Goal: Download file/media

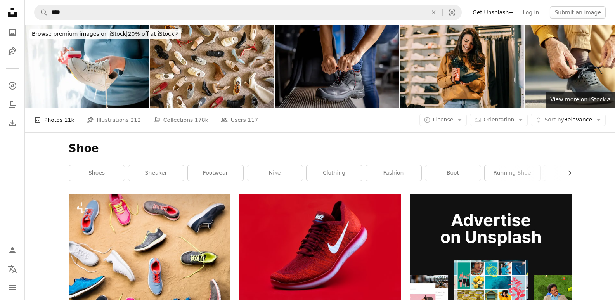
scroll to position [691, 0]
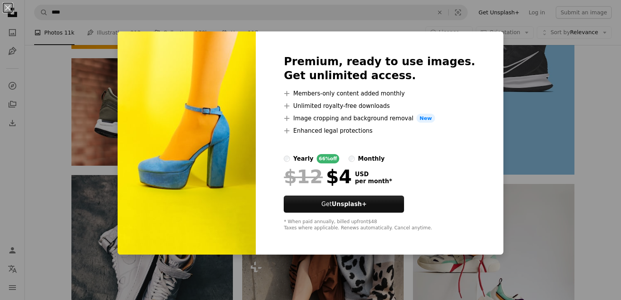
click at [587, 98] on div "An X shape Premium, ready to use images. Get unlimited access. A plus sign Memb…" at bounding box center [310, 150] width 621 height 300
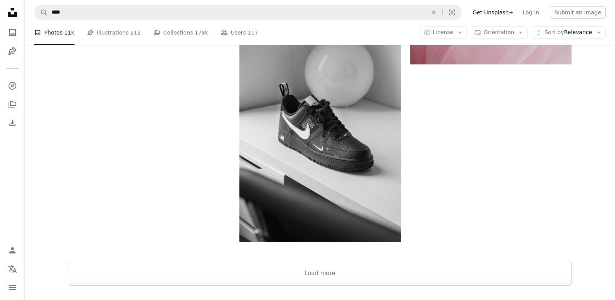
scroll to position [1431, 0]
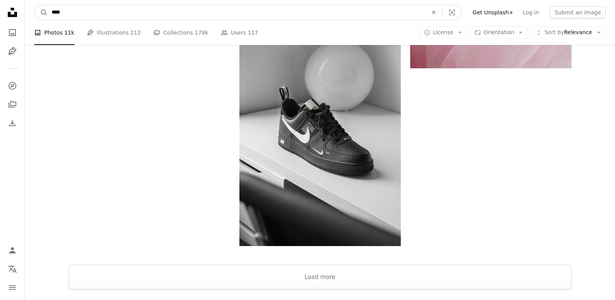
click at [315, 11] on input "****" at bounding box center [237, 12] width 378 height 15
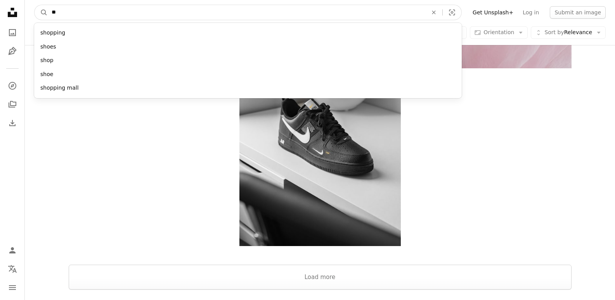
type input "*"
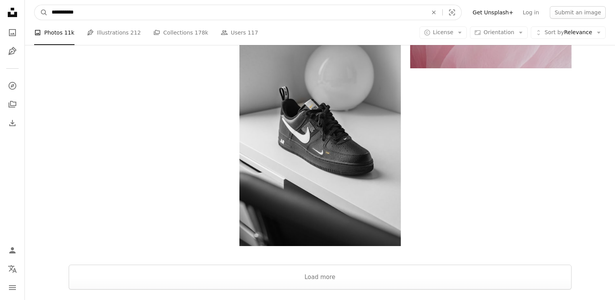
type input "**********"
click button "A magnifying glass" at bounding box center [41, 12] width 13 height 15
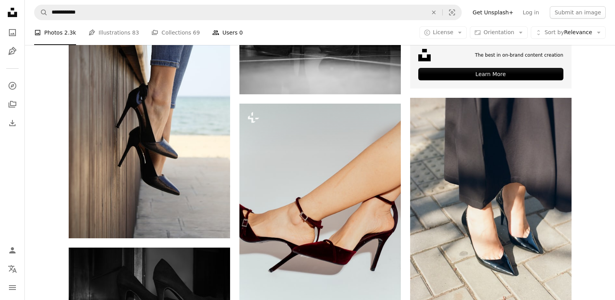
scroll to position [316, 0]
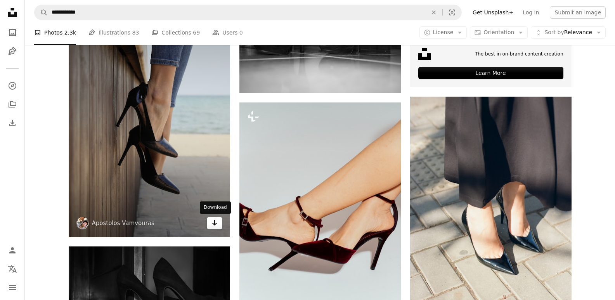
click at [219, 224] on link "Arrow pointing down" at bounding box center [215, 223] width 16 height 12
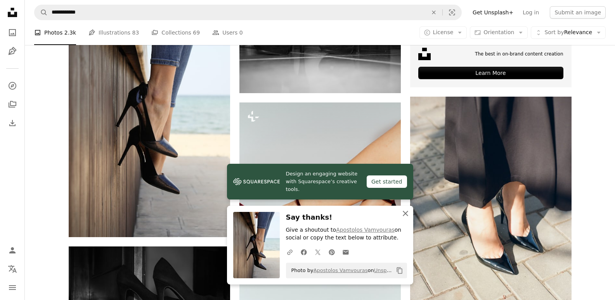
click at [404, 214] on icon "An X shape" at bounding box center [405, 213] width 9 height 9
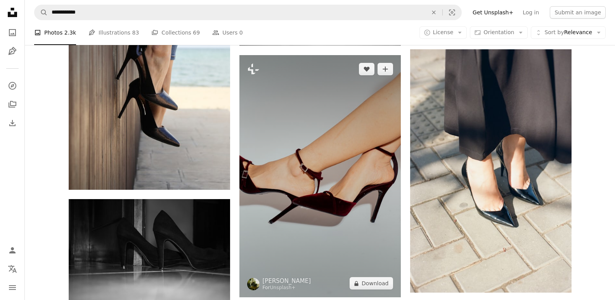
scroll to position [362, 0]
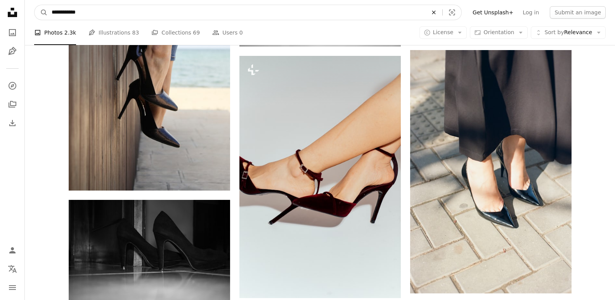
click at [442, 10] on icon "An X shape" at bounding box center [433, 12] width 17 height 6
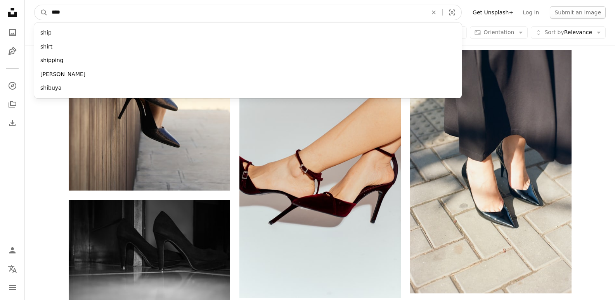
type input "*****"
click button "A magnifying glass" at bounding box center [41, 12] width 13 height 15
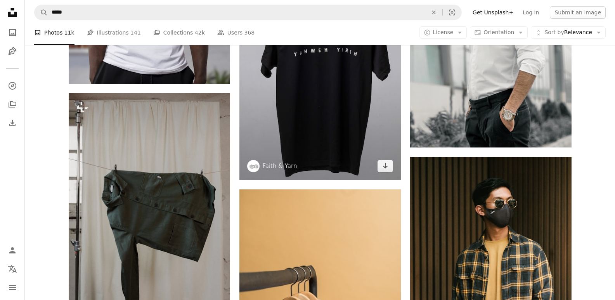
scroll to position [787, 0]
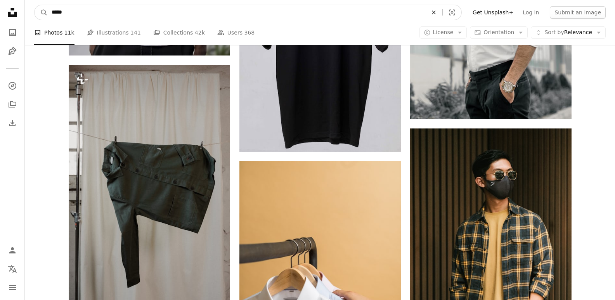
drag, startPoint x: 446, startPoint y: 12, endPoint x: 441, endPoint y: 12, distance: 4.3
click at [441, 12] on icon "An X shape" at bounding box center [433, 12] width 17 height 6
type input "**********"
click at [35, 5] on button "A magnifying glass" at bounding box center [41, 12] width 13 height 15
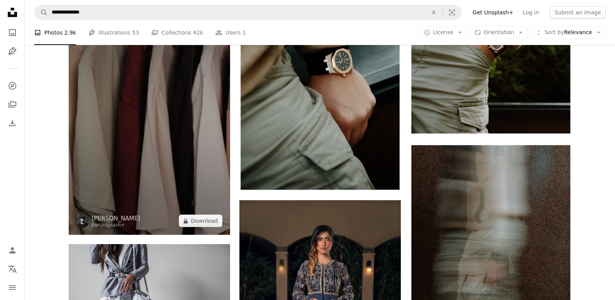
scroll to position [655, 0]
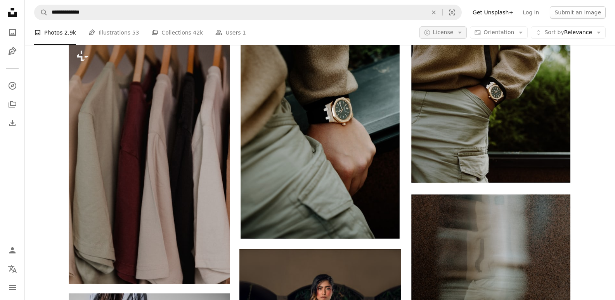
click at [431, 29] on icon "A copyright icon ©" at bounding box center [427, 32] width 7 height 7
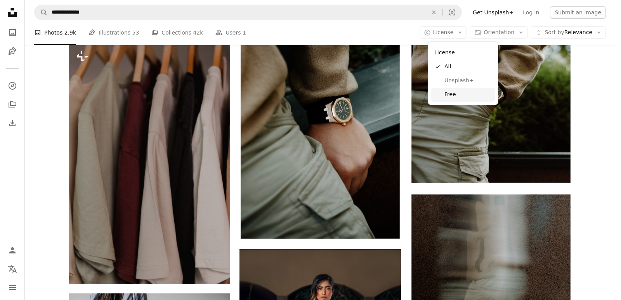
click at [453, 90] on link "Free" at bounding box center [463, 95] width 64 height 14
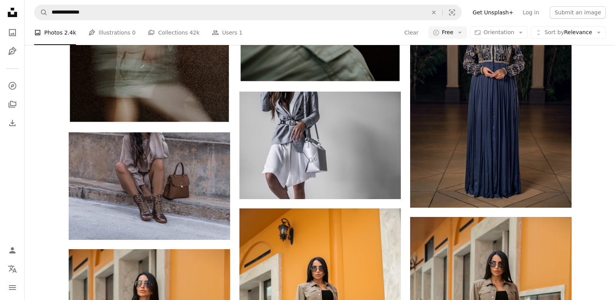
scroll to position [52, 0]
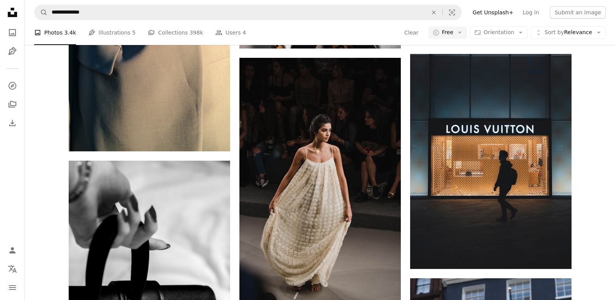
scroll to position [919, 0]
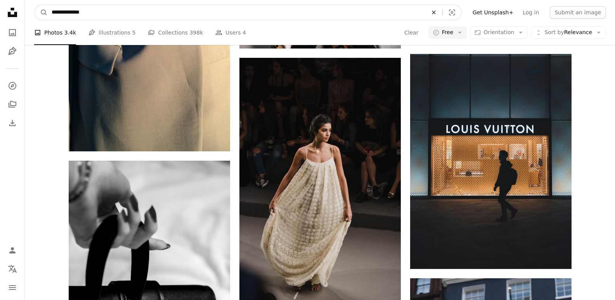
click at [441, 14] on icon "An X shape" at bounding box center [433, 12] width 17 height 6
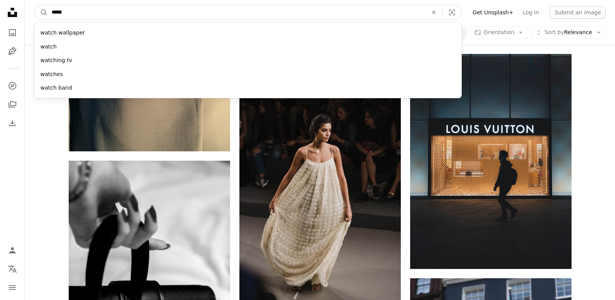
type input "*****"
click at [35, 5] on button "A magnifying glass" at bounding box center [41, 12] width 13 height 15
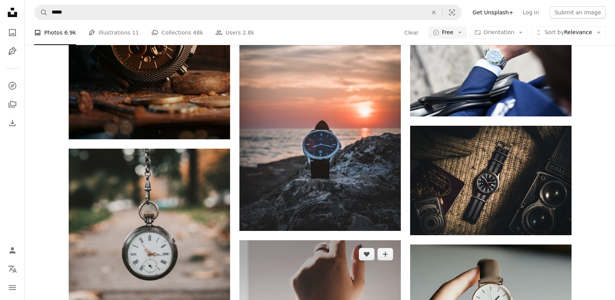
scroll to position [649, 0]
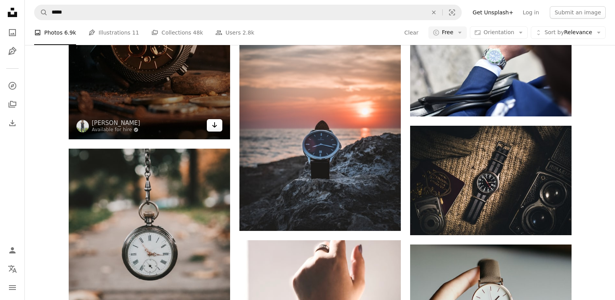
click at [219, 132] on link "Arrow pointing down" at bounding box center [215, 125] width 16 height 12
